Goal: Obtain resource: Obtain resource

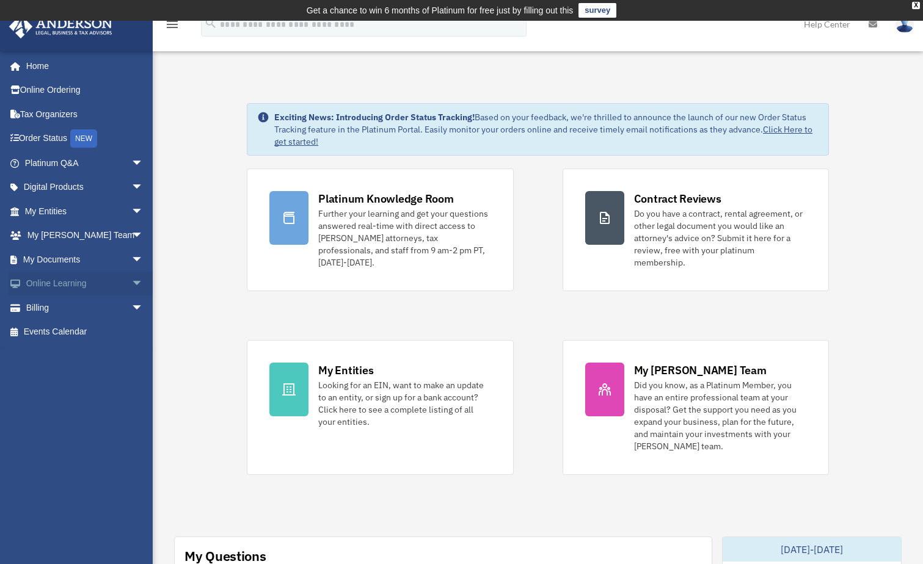
click at [46, 283] on link "Online Learning arrow_drop_down" at bounding box center [85, 284] width 153 height 24
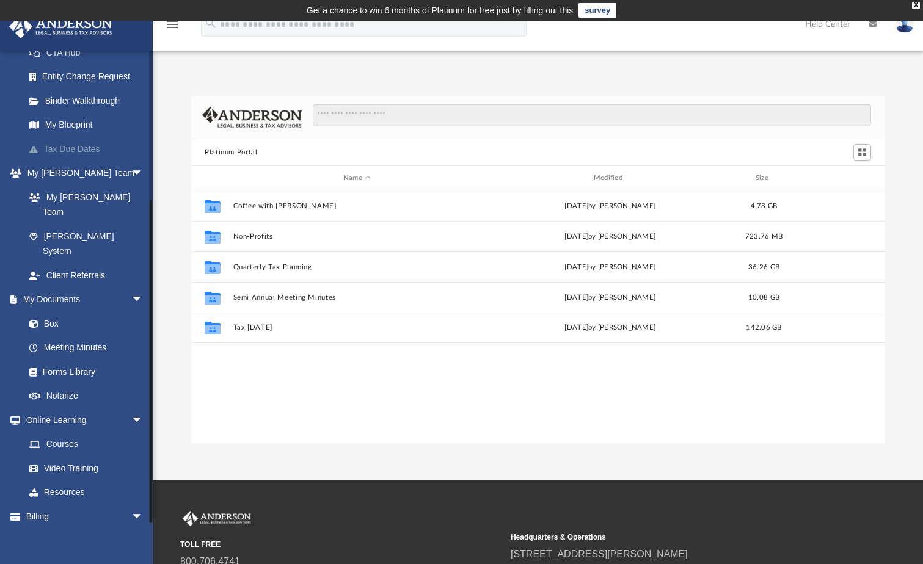
scroll to position [209, 0]
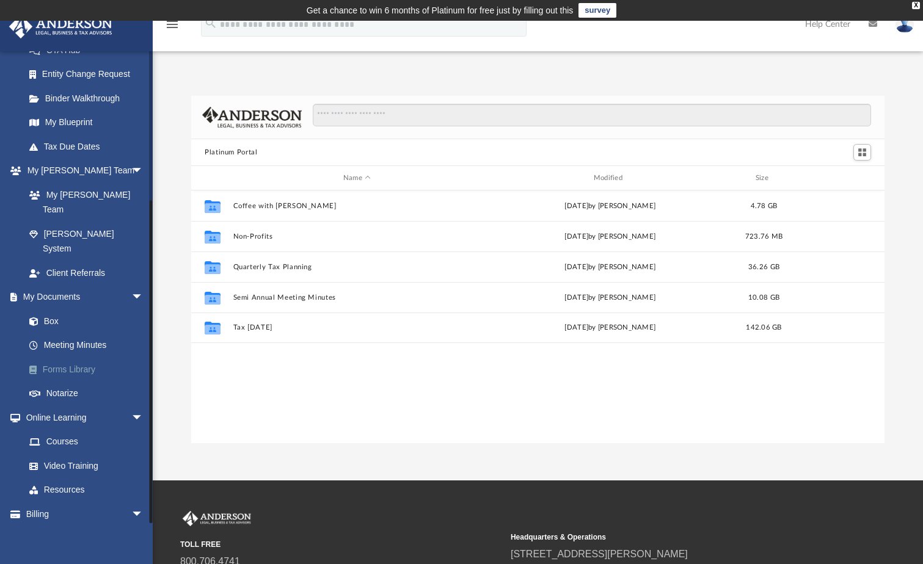
click at [81, 357] on link "Forms Library" at bounding box center [89, 369] width 145 height 24
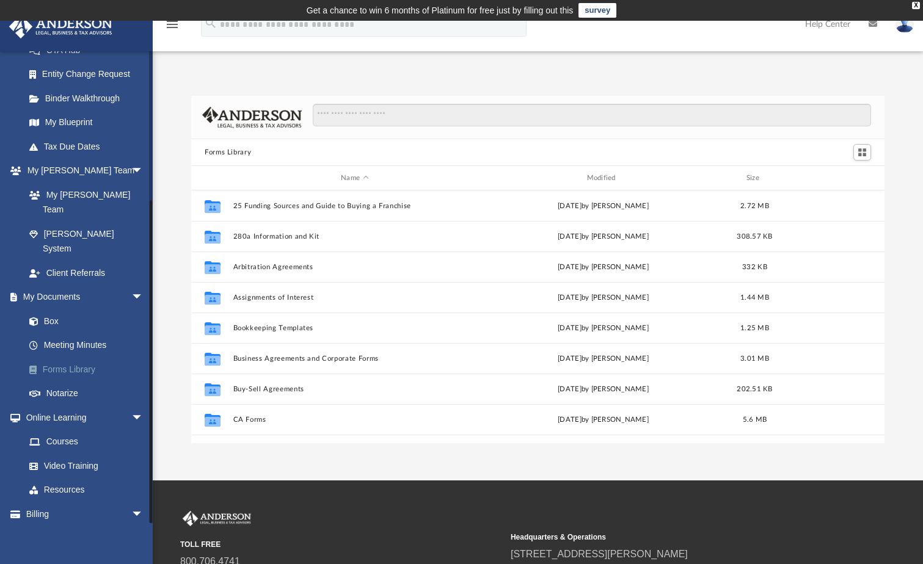
scroll to position [269, 684]
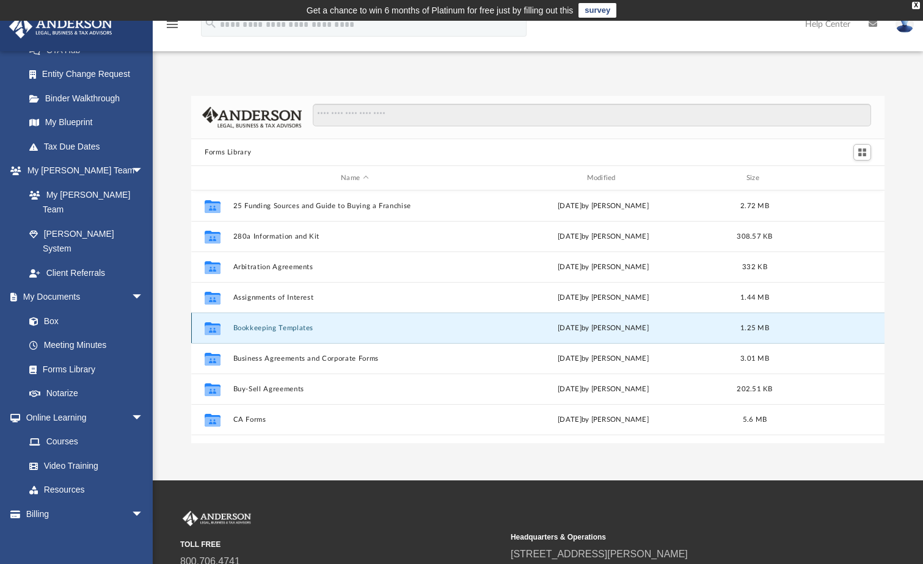
click at [283, 325] on button "Bookkeeping Templates" at bounding box center [354, 328] width 243 height 8
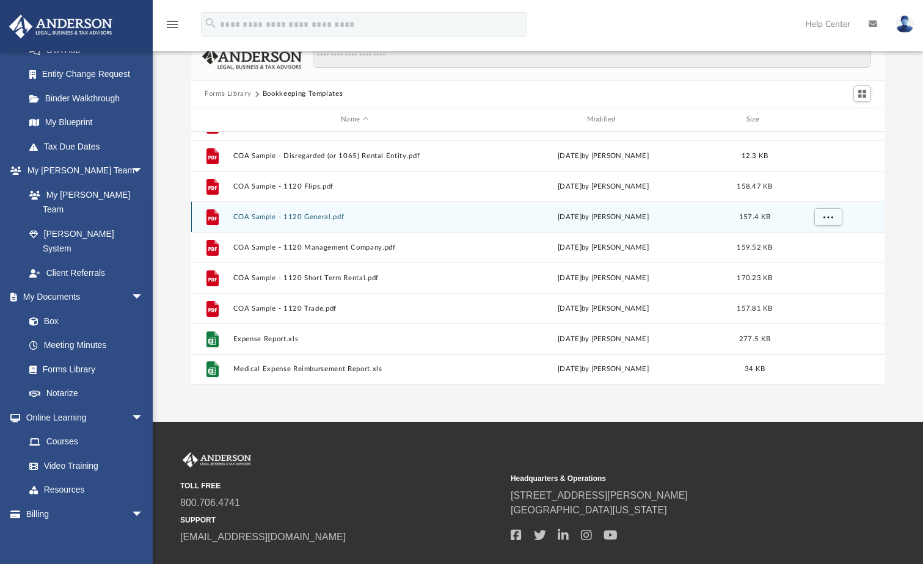
scroll to position [134, 0]
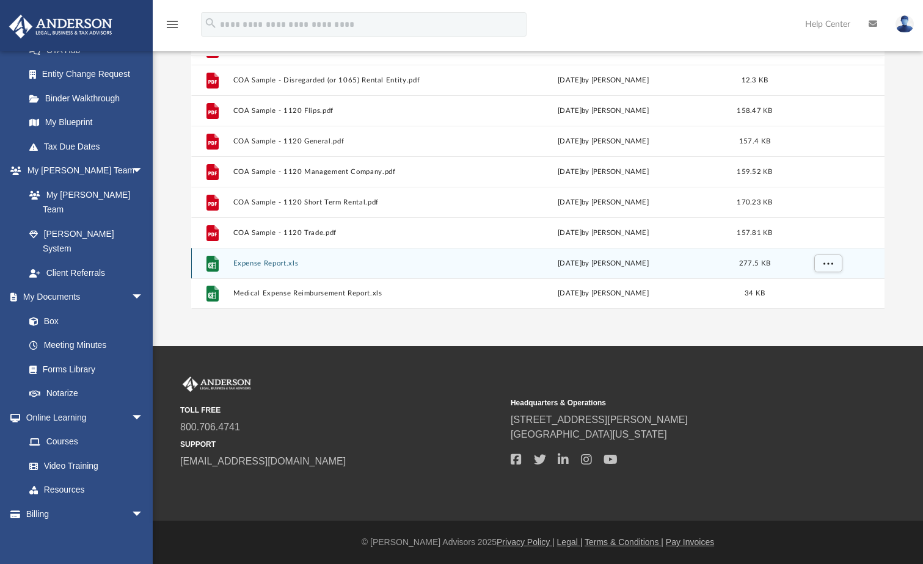
click at [281, 264] on button "Expense Report.xls" at bounding box center [354, 264] width 243 height 8
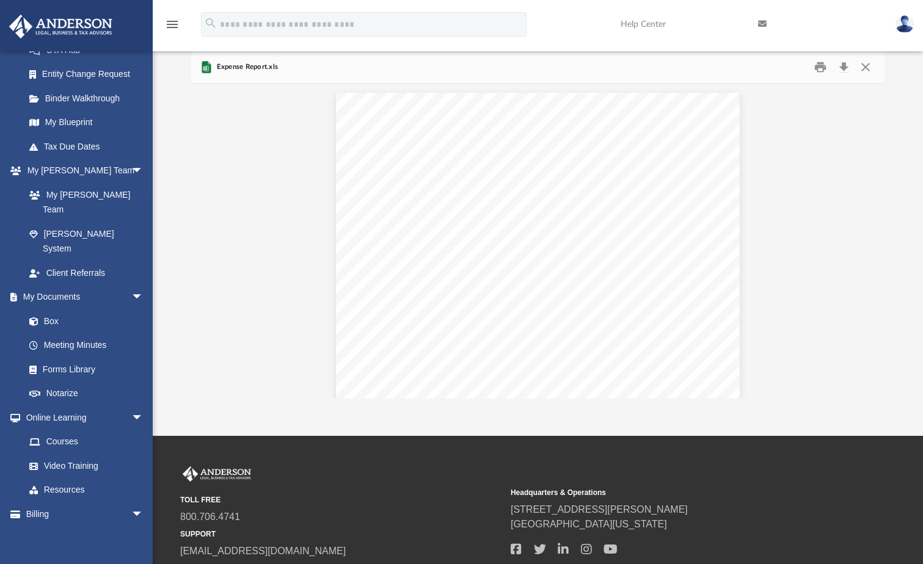
scroll to position [0, 0]
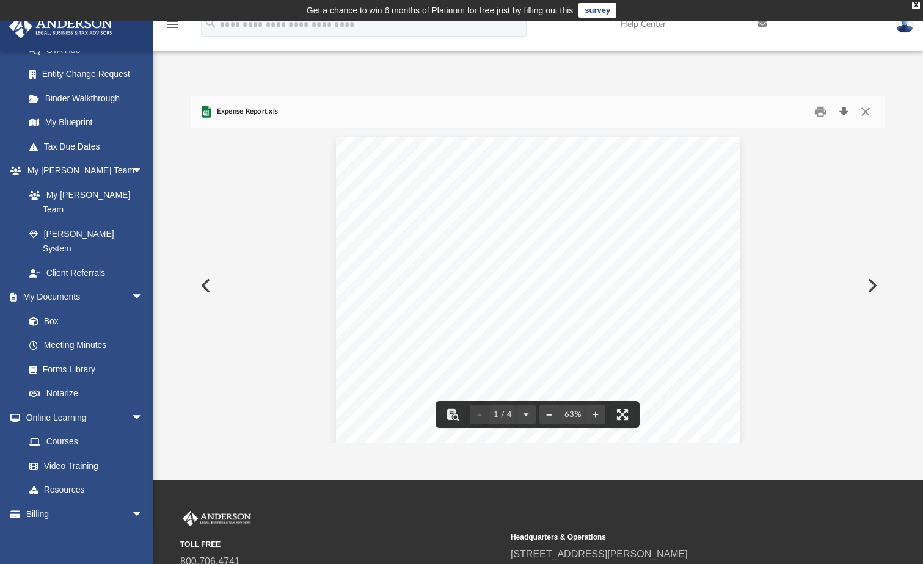
click at [844, 111] on button "Download" at bounding box center [843, 112] width 22 height 19
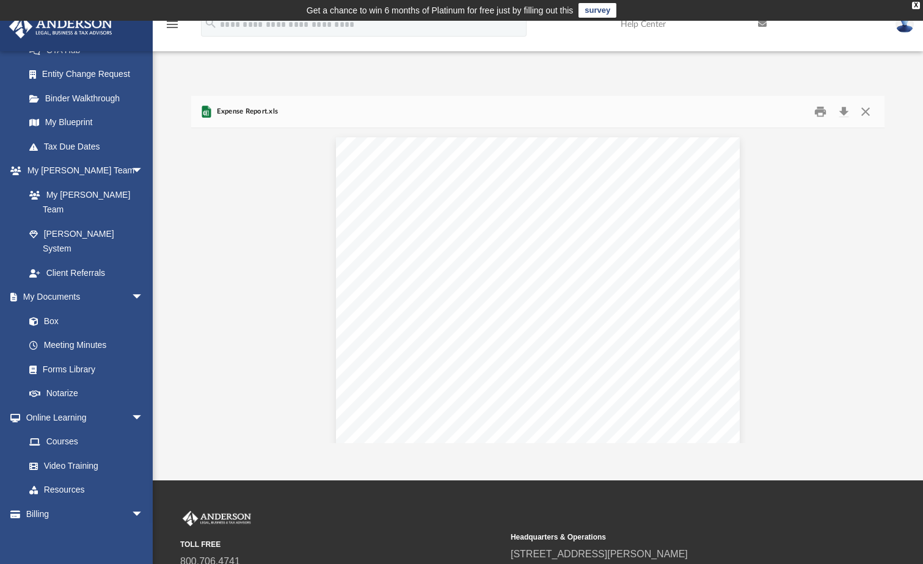
click at [246, 116] on span "Expense Report.xls" at bounding box center [246, 111] width 64 height 11
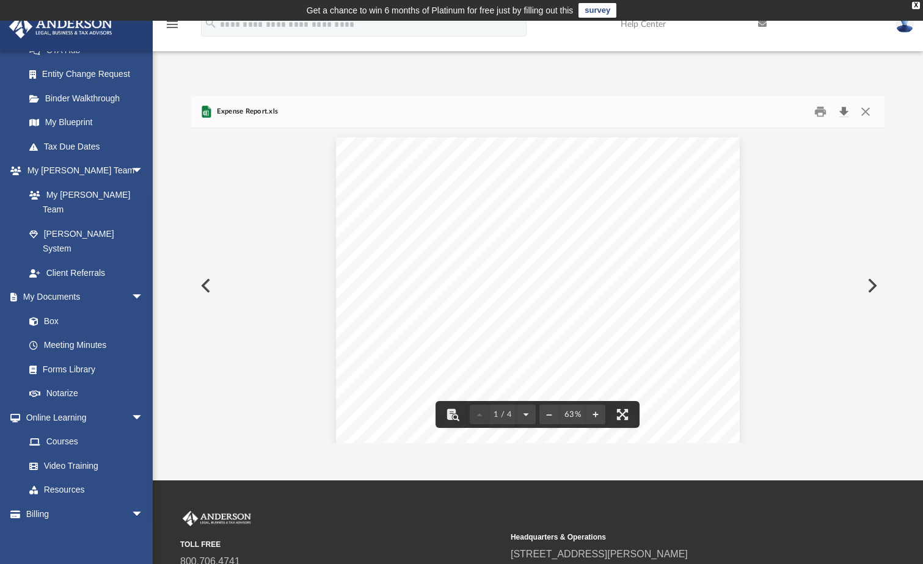
click at [838, 109] on button "Download" at bounding box center [843, 112] width 22 height 19
click at [63, 478] on link "Resources" at bounding box center [89, 490] width 145 height 24
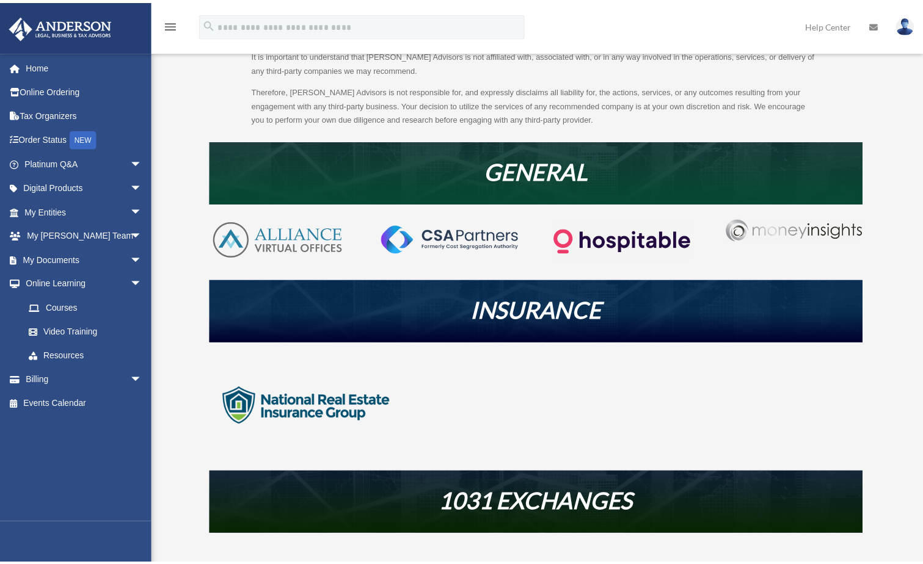
scroll to position [305, 0]
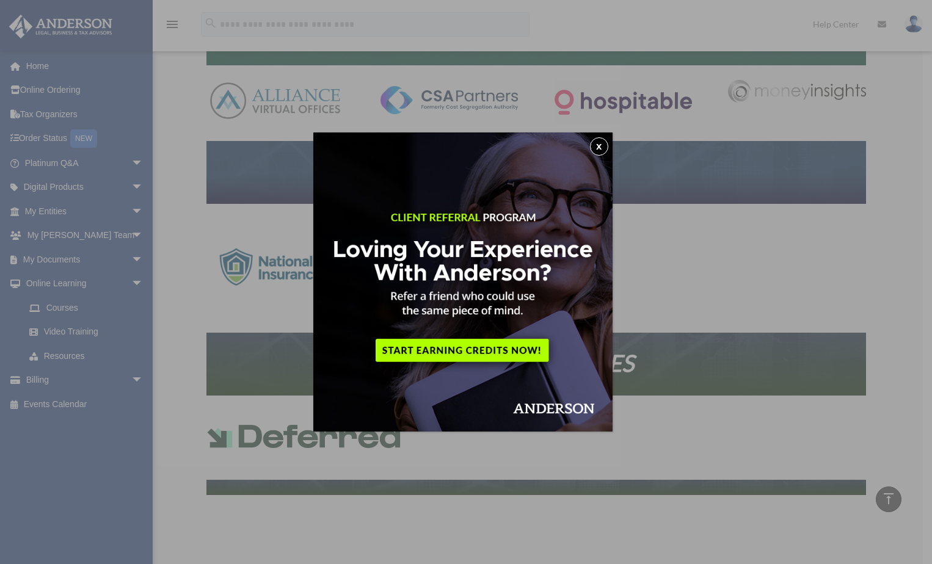
click at [601, 137] on button "x" at bounding box center [599, 146] width 18 height 18
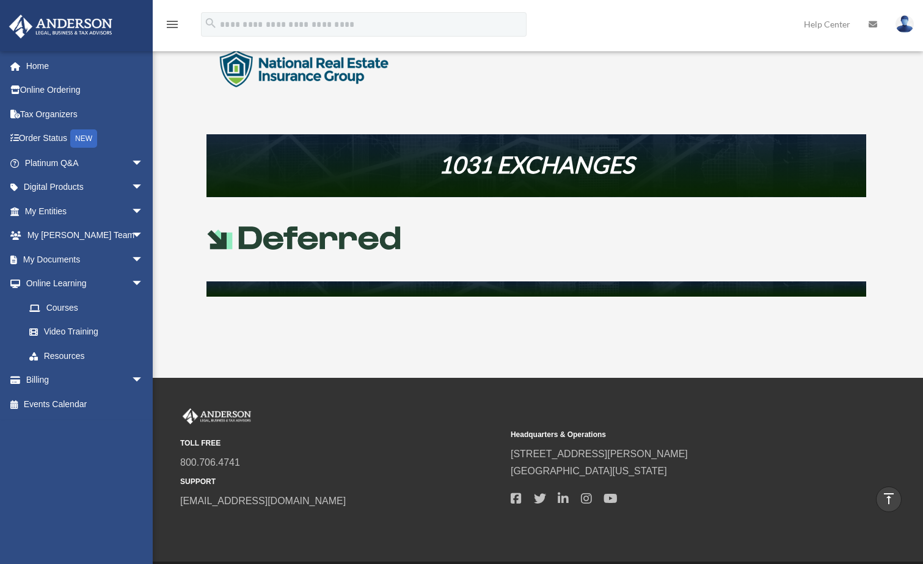
scroll to position [547, 0]
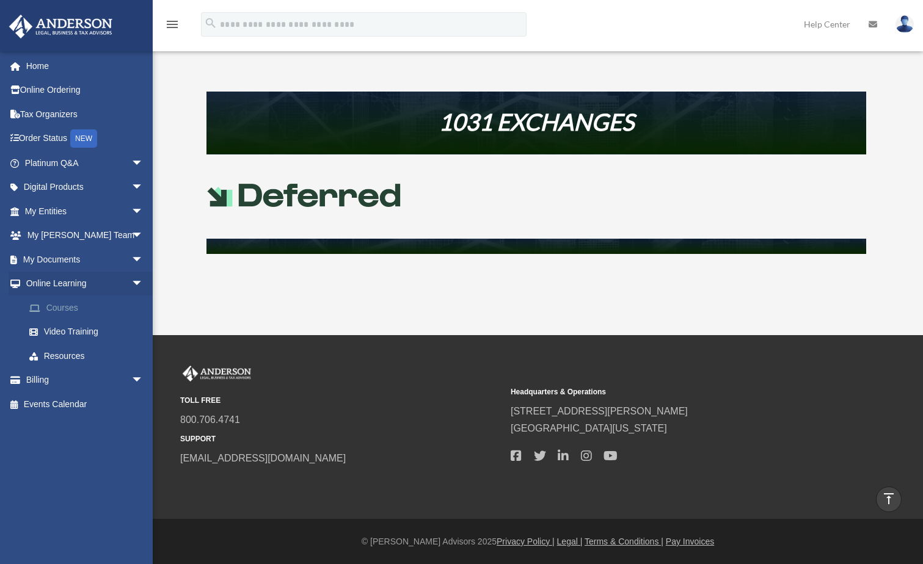
click at [66, 303] on link "Courses" at bounding box center [89, 308] width 145 height 24
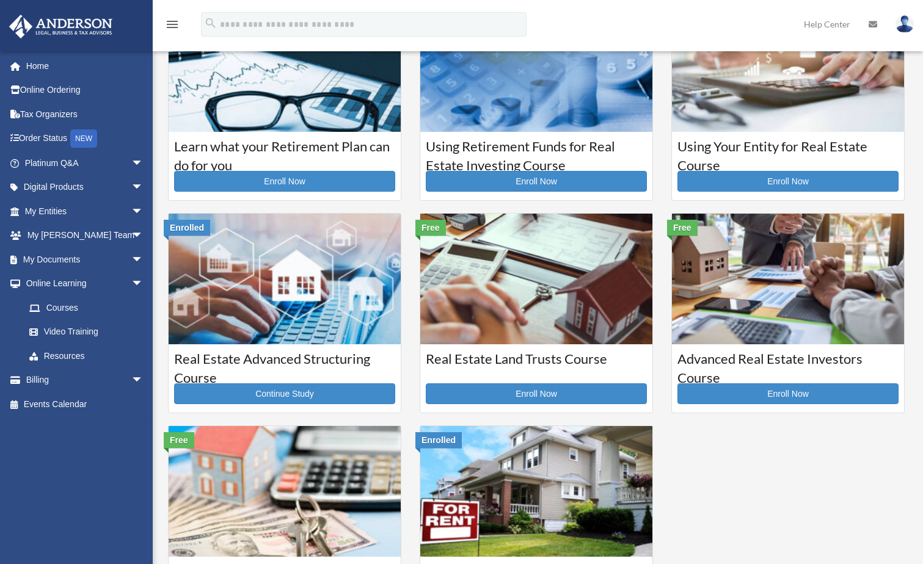
scroll to position [122, 0]
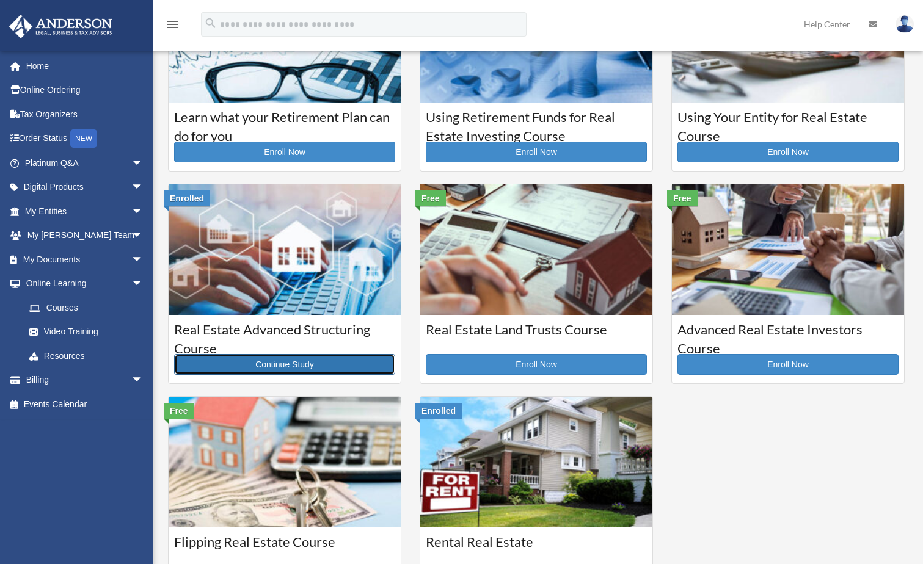
click at [289, 359] on link "Continue Study" at bounding box center [284, 364] width 221 height 21
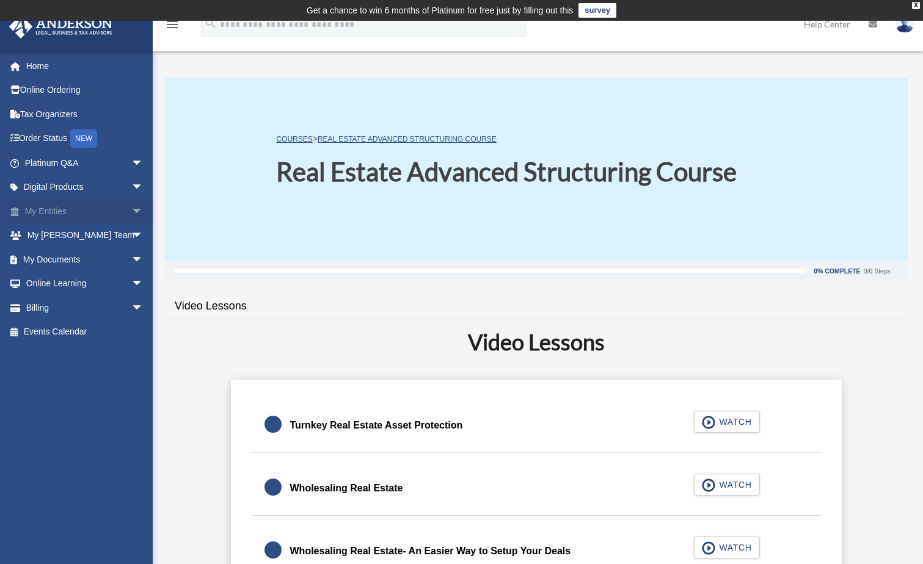
click at [39, 210] on link "My Entities arrow_drop_down" at bounding box center [85, 211] width 153 height 24
click at [52, 256] on link "My Documents arrow_drop_down" at bounding box center [85, 259] width 153 height 24
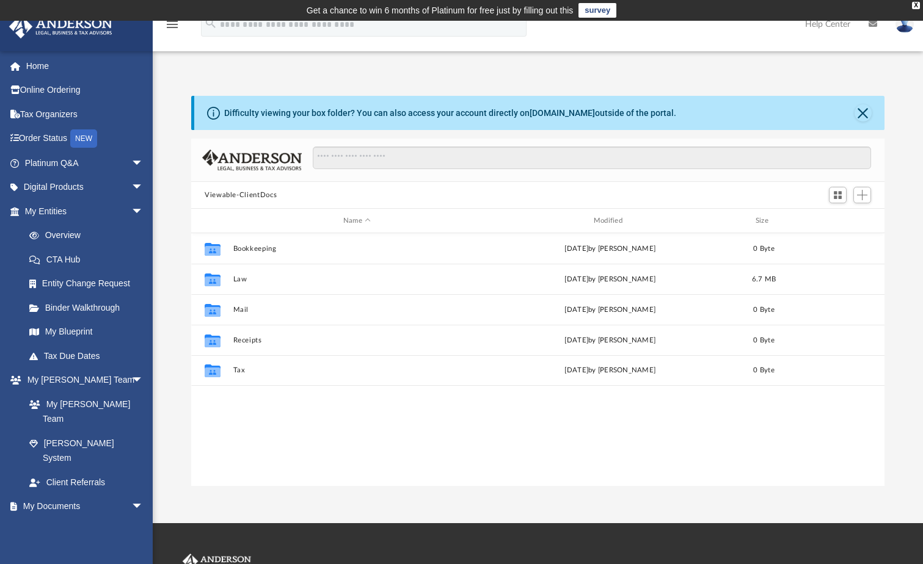
scroll to position [269, 684]
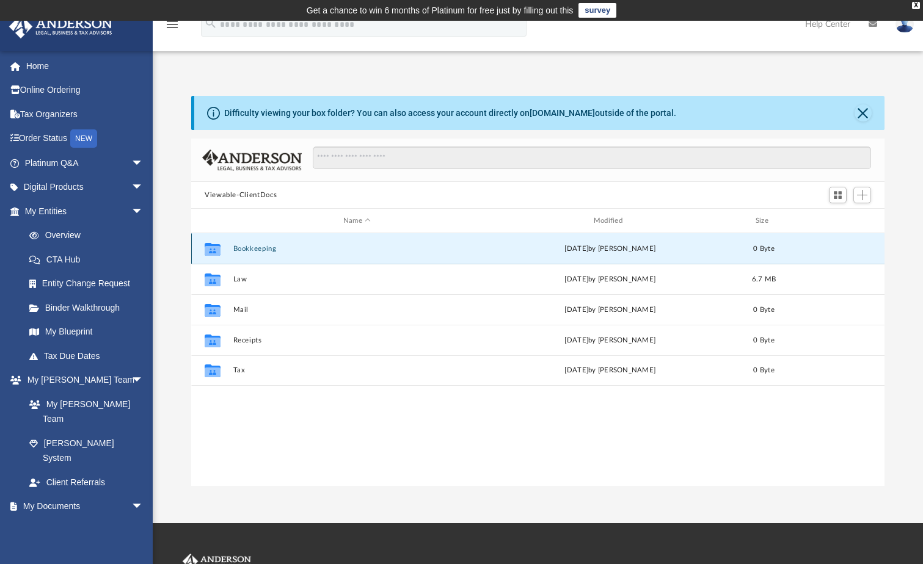
click at [250, 249] on button "Bookkeeping" at bounding box center [357, 249] width 248 height 8
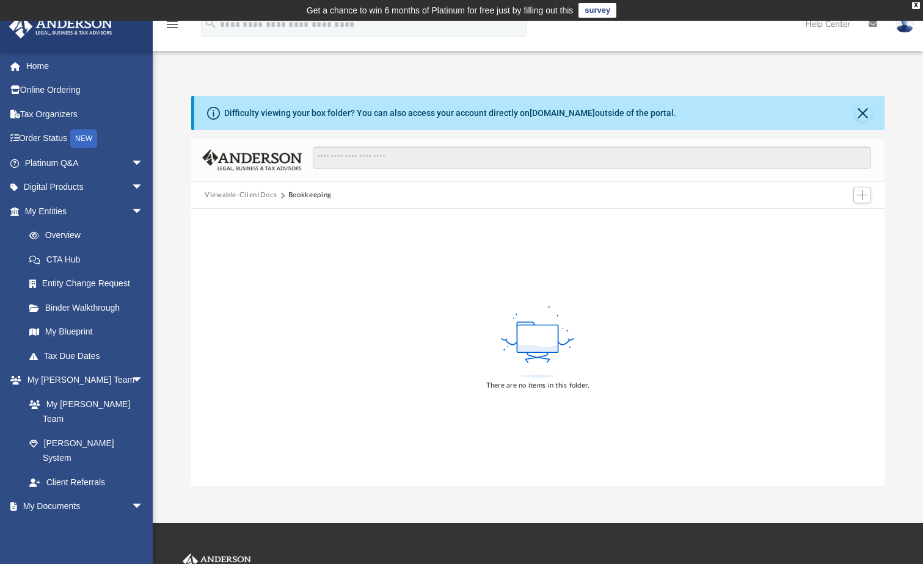
click at [309, 195] on button "Bookkeeping" at bounding box center [309, 195] width 43 height 11
click at [73, 353] on link "Tax Due Dates" at bounding box center [89, 356] width 145 height 24
